Goal: Task Accomplishment & Management: Manage account settings

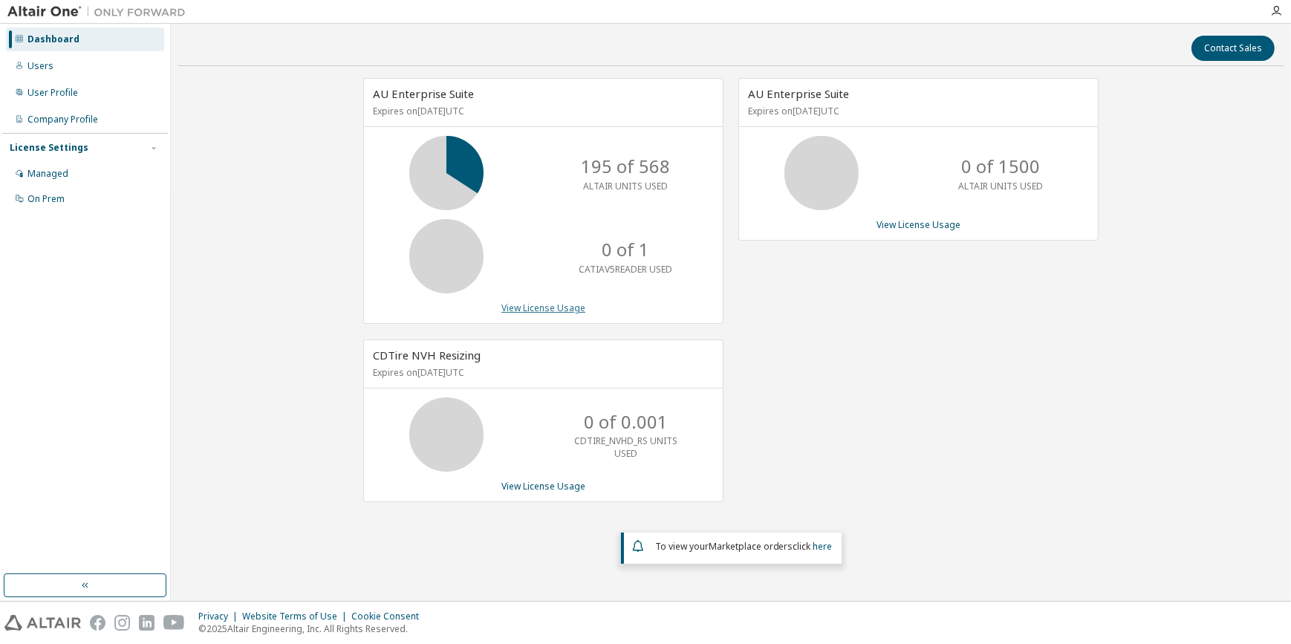
click at [528, 302] on link "View License Usage" at bounding box center [544, 308] width 84 height 13
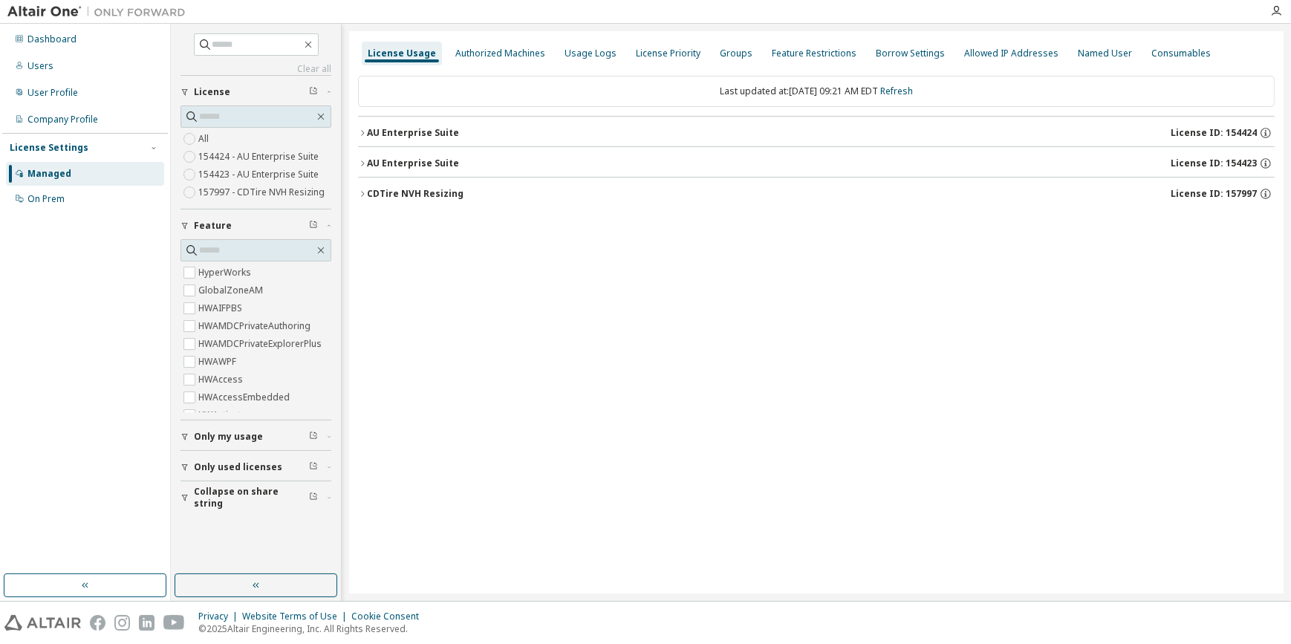
click at [362, 129] on icon "button" at bounding box center [362, 133] width 9 height 9
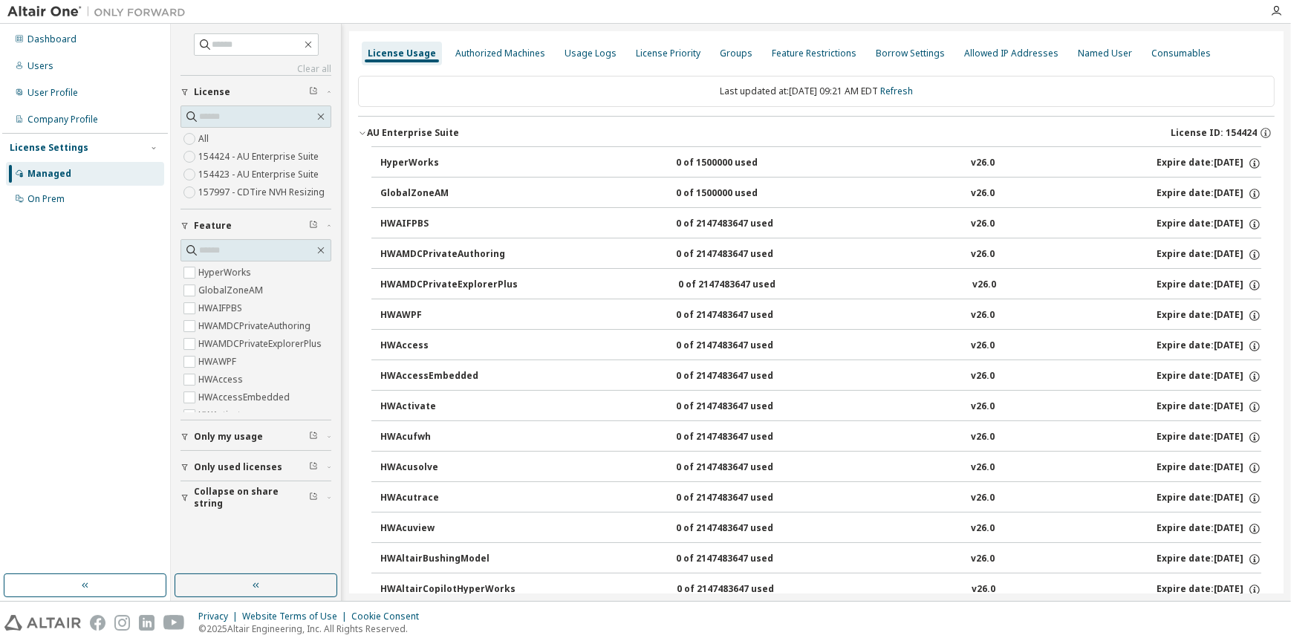
click at [362, 129] on icon "button" at bounding box center [362, 133] width 9 height 9
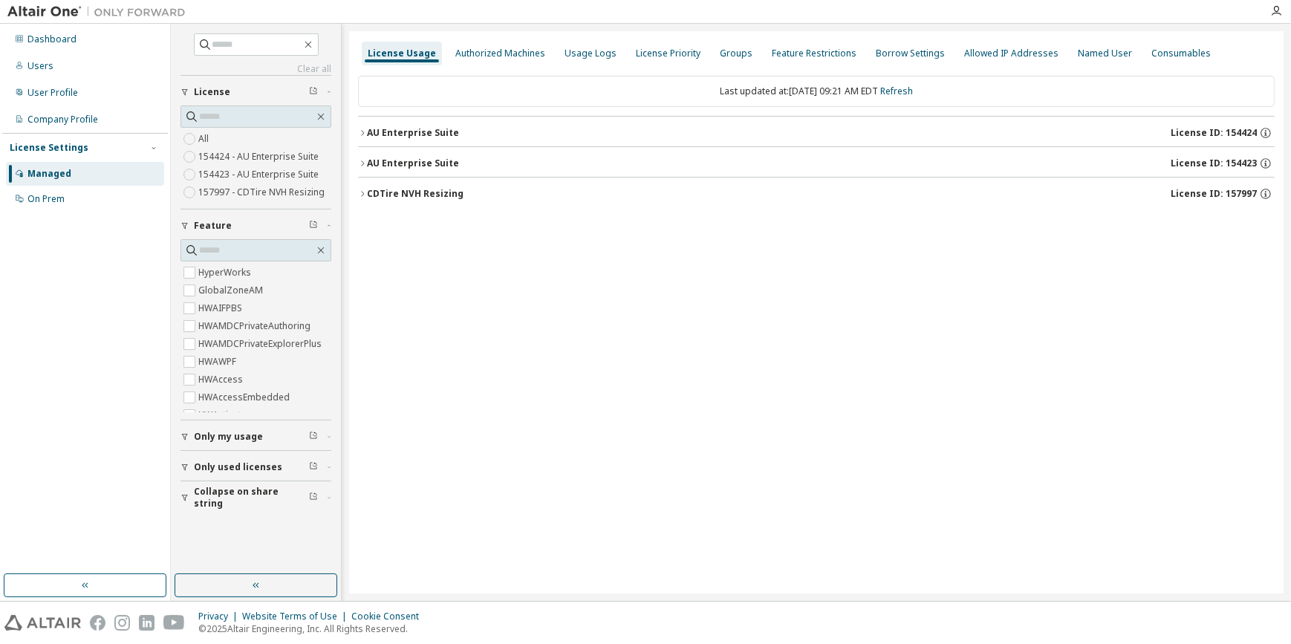
click at [365, 159] on icon "button" at bounding box center [362, 163] width 9 height 9
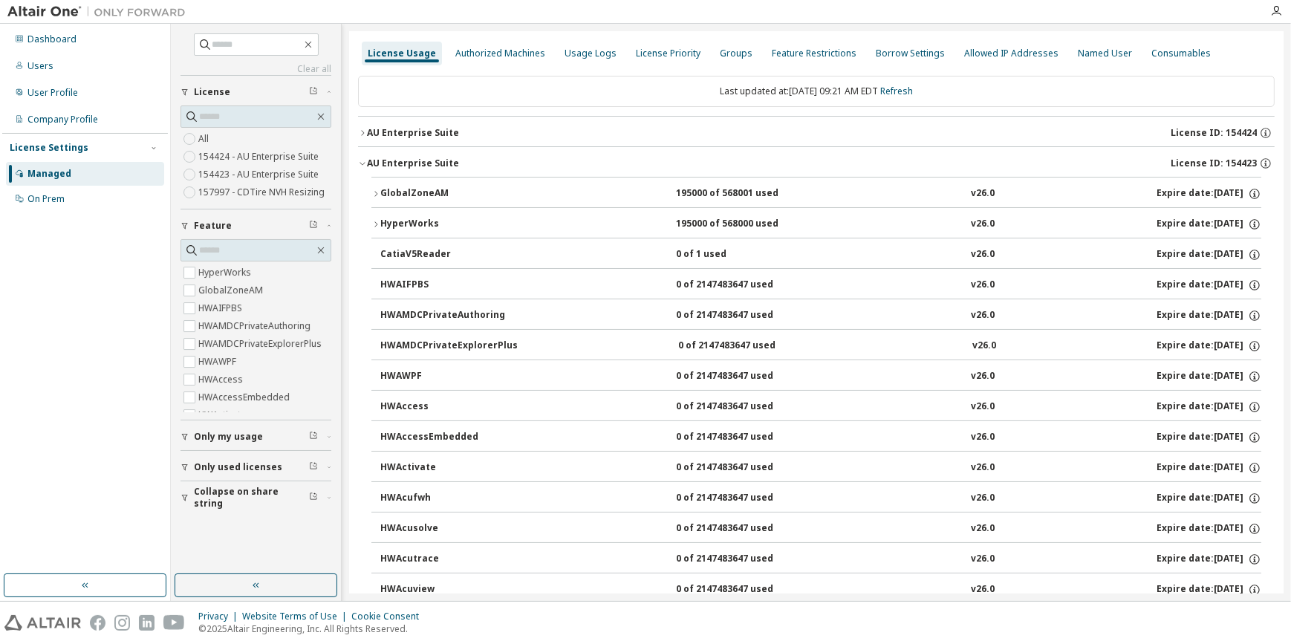
click at [378, 189] on icon "button" at bounding box center [376, 193] width 9 height 9
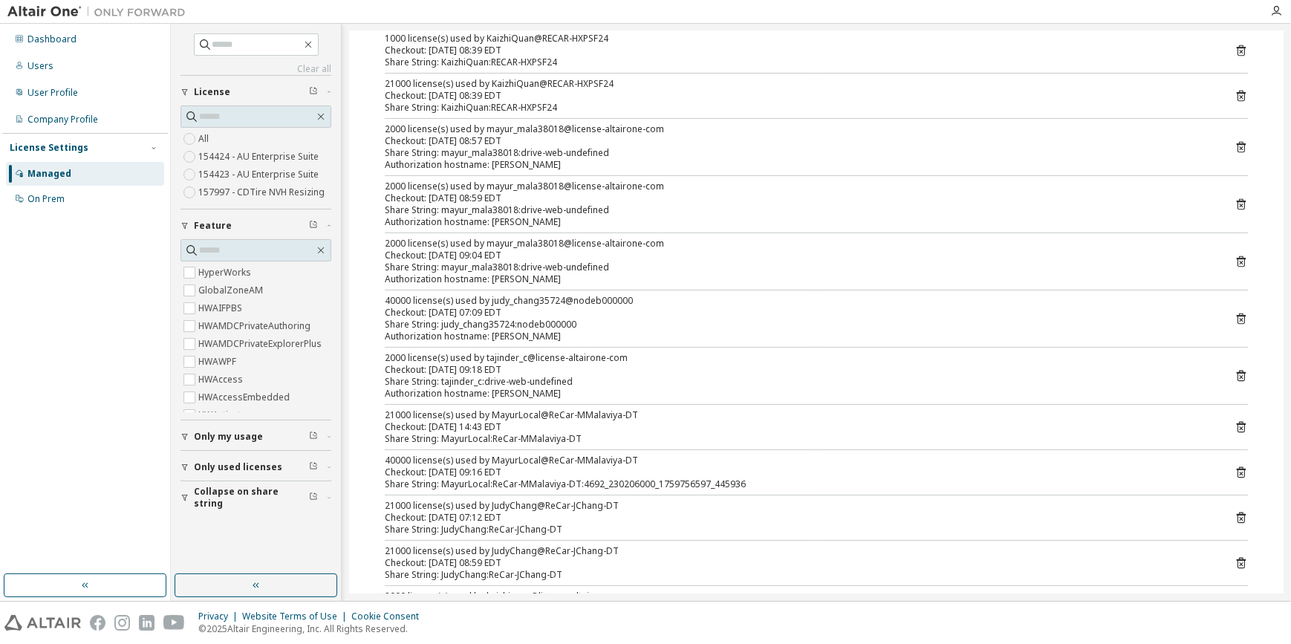
scroll to position [337, 0]
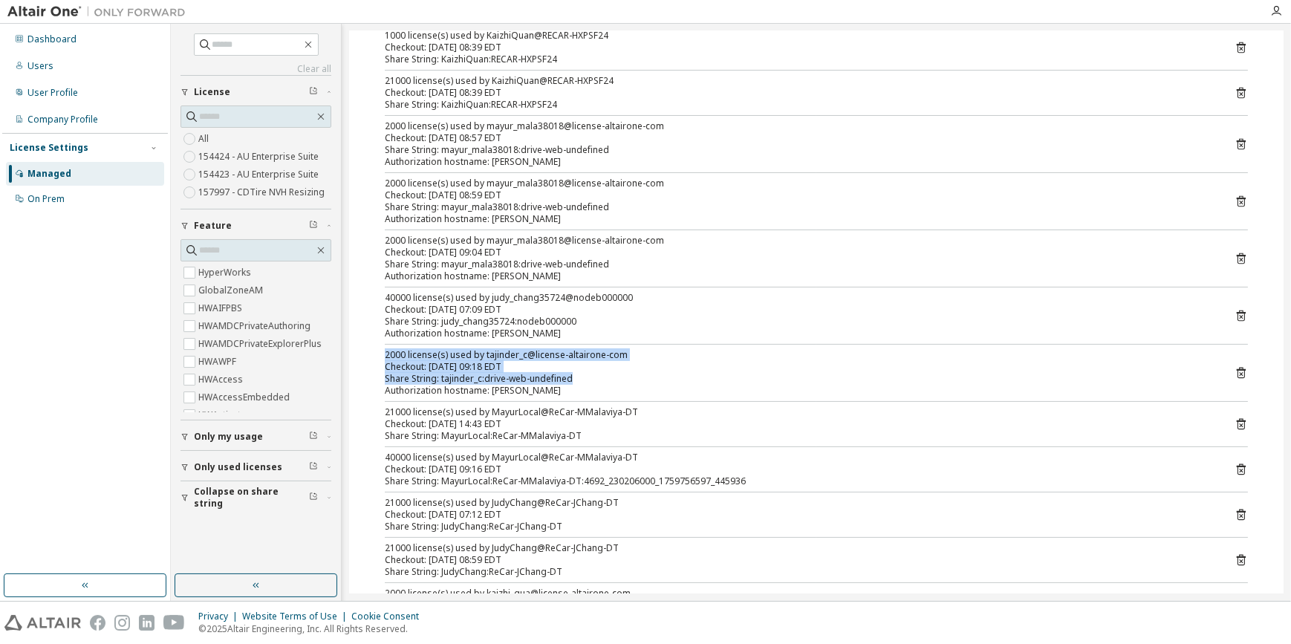
drag, startPoint x: 383, startPoint y: 352, endPoint x: 588, endPoint y: 379, distance: 206.8
click at [588, 379] on div "21000 license(s) used by GanapathiBarki@ReCar-GBarki-DT Checkout: 2025-10-06 08…" at bounding box center [817, 284] width 890 height 828
click at [442, 351] on div "2000 license(s) used by tajinder_c@license-altairone-com" at bounding box center [799, 355] width 828 height 12
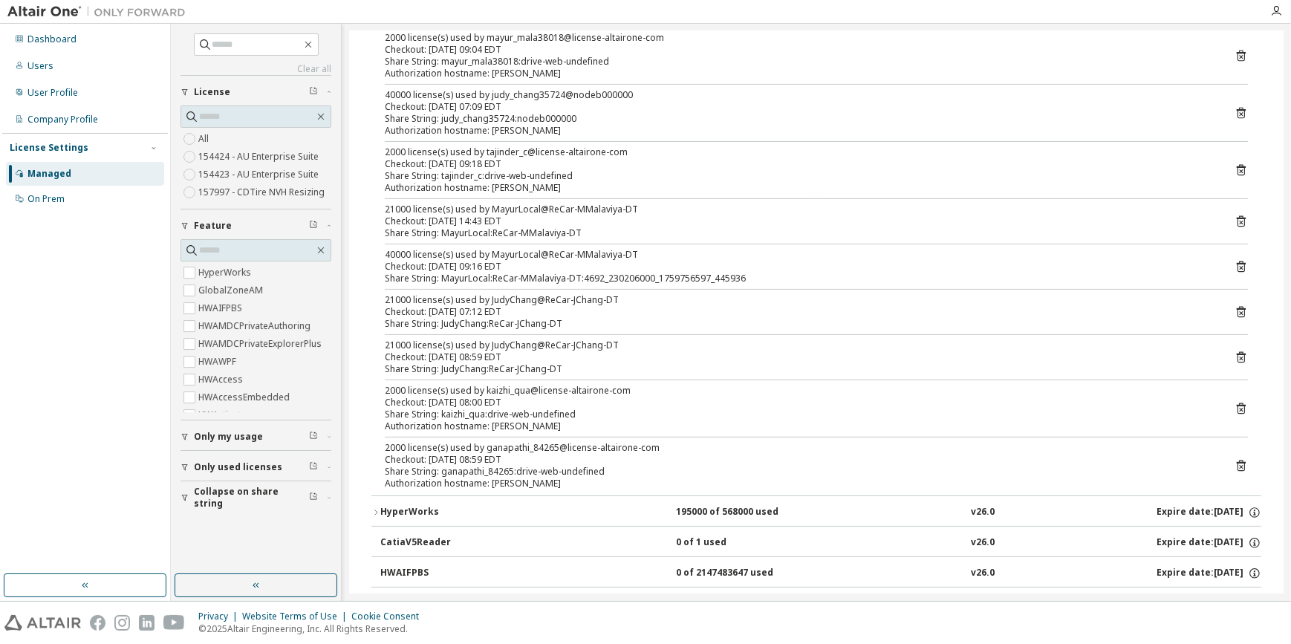
scroll to position [608, 0]
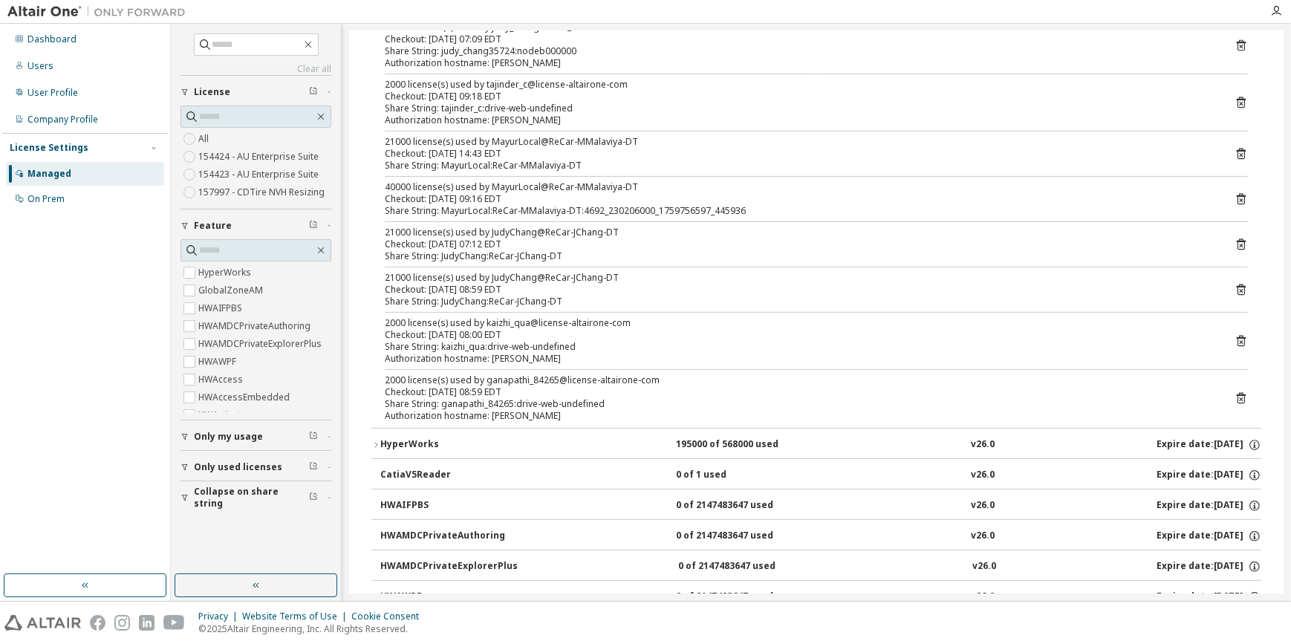
click at [377, 444] on icon "button" at bounding box center [375, 444] width 3 height 5
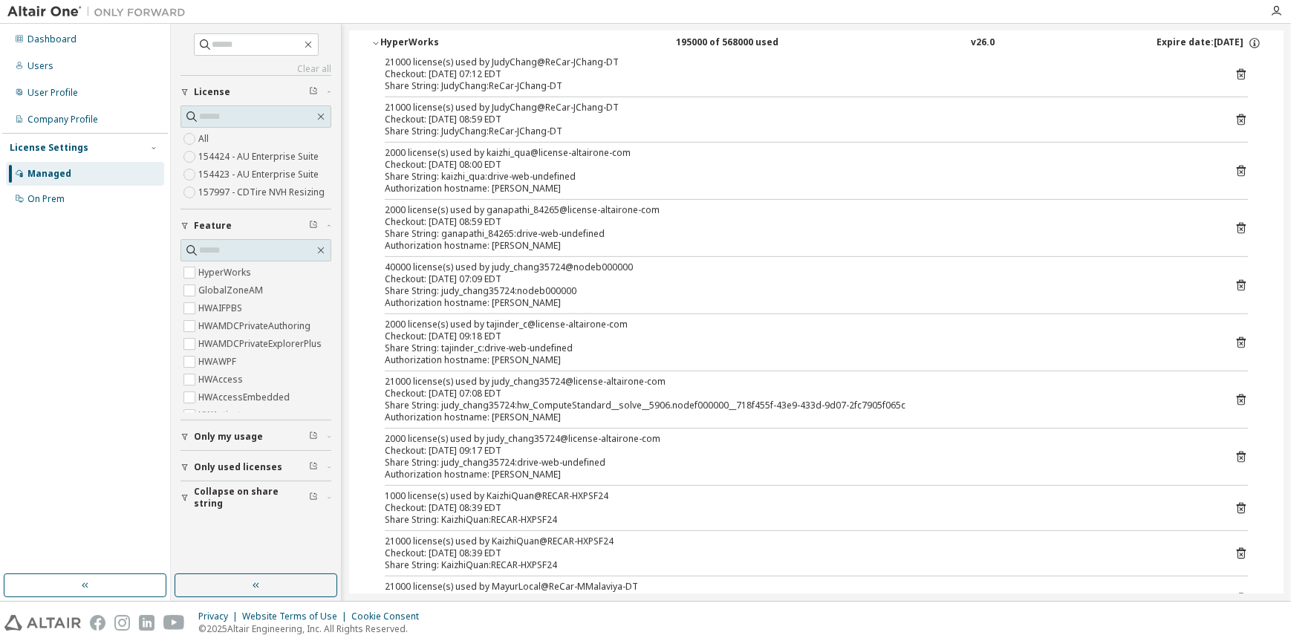
scroll to position [1013, 0]
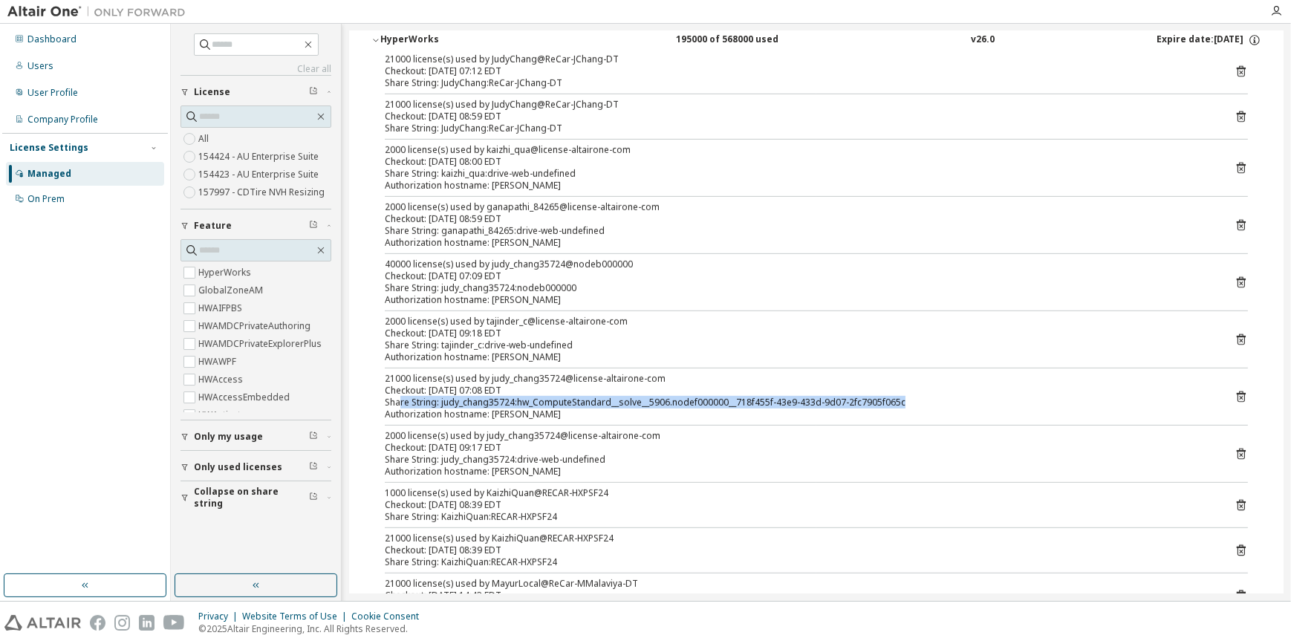
drag, startPoint x: 399, startPoint y: 394, endPoint x: 913, endPoint y: 404, distance: 514.3
click at [913, 404] on div "Share String: judy_chang35724:hw_ComputeStandard__solve__5906.nodef000000__718f…" at bounding box center [799, 403] width 828 height 12
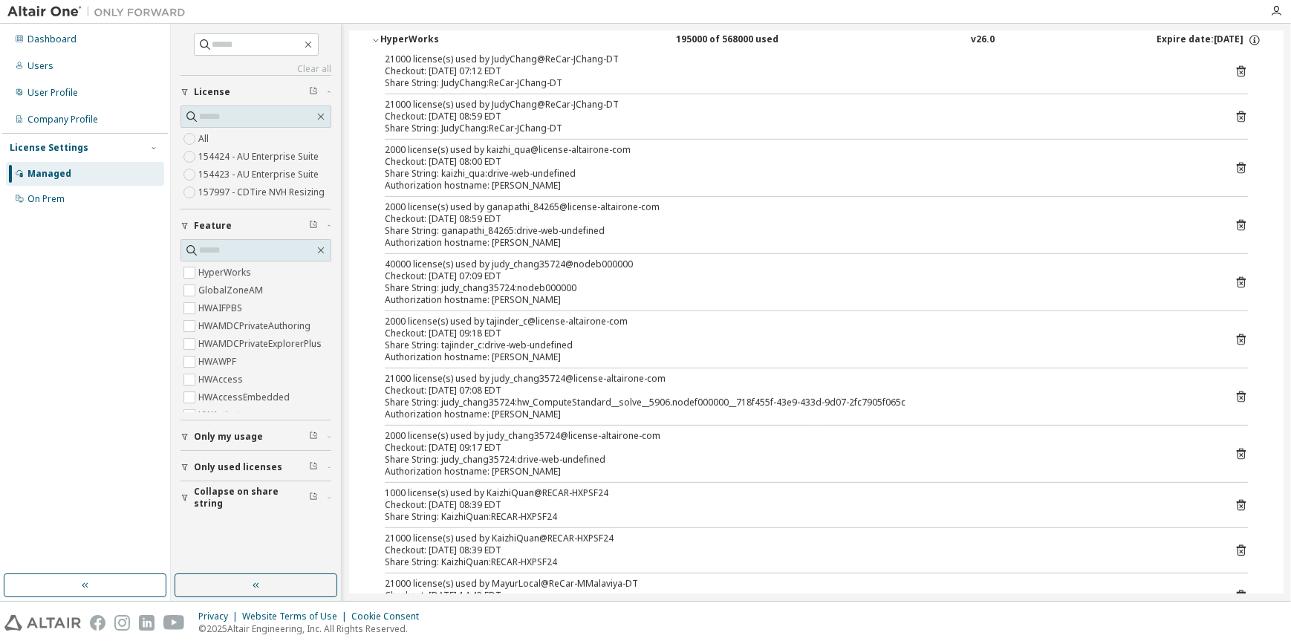
click at [535, 377] on div "21000 license(s) used by judy_chang35724@license-altairone-com" at bounding box center [799, 379] width 828 height 12
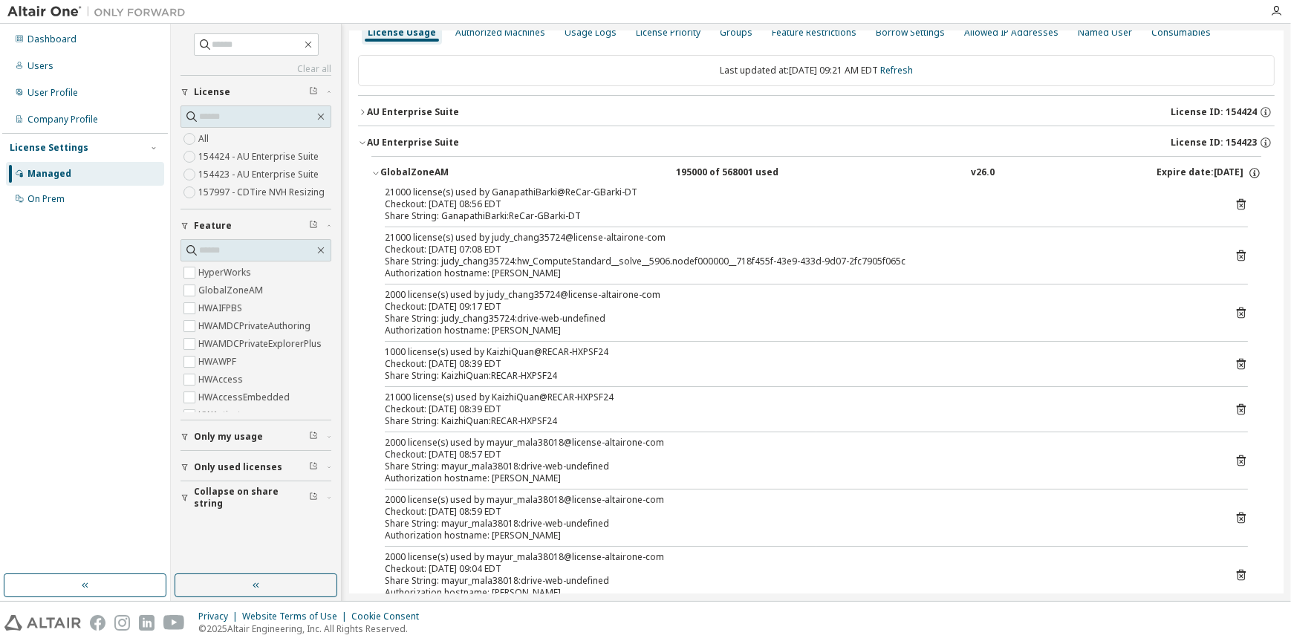
scroll to position [0, 0]
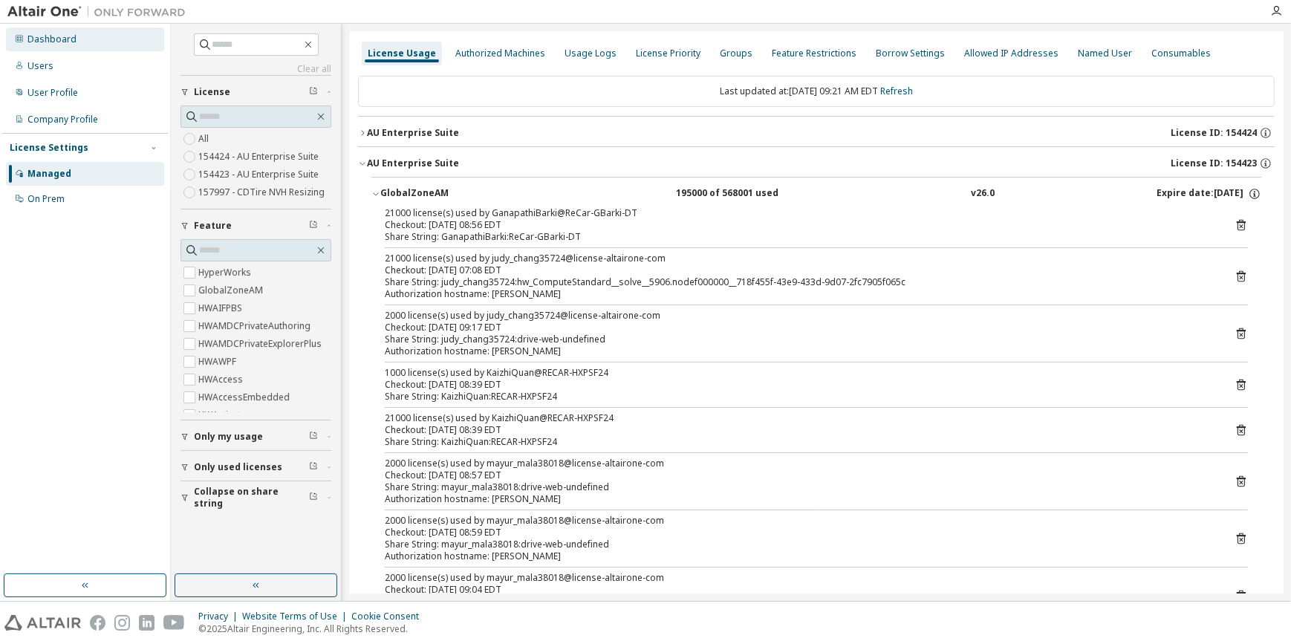
click at [42, 39] on div "Dashboard" at bounding box center [51, 39] width 49 height 12
